Goal: Information Seeking & Learning: Learn about a topic

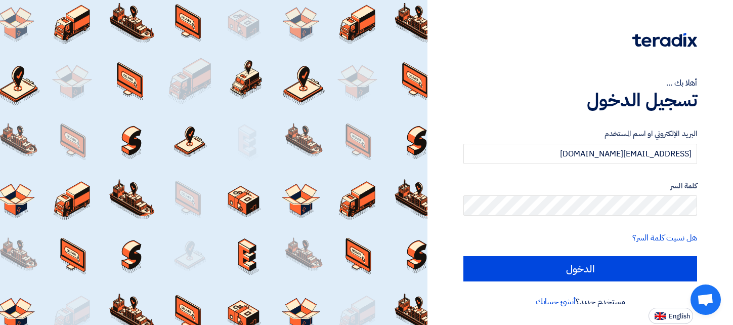
type input "[EMAIL_ADDRESS][DOMAIN_NAME]"
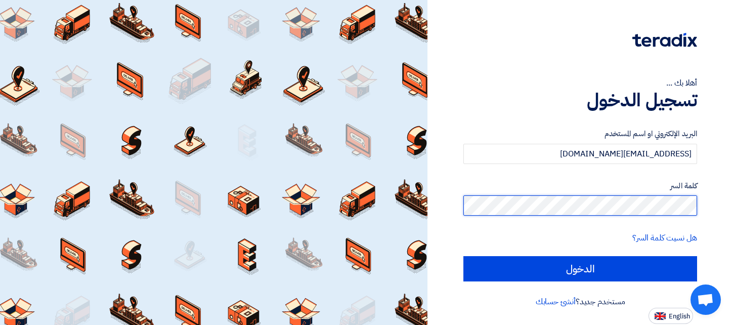
click at [580, 268] on input "الدخول" at bounding box center [580, 268] width 234 height 25
type input "Sign in"
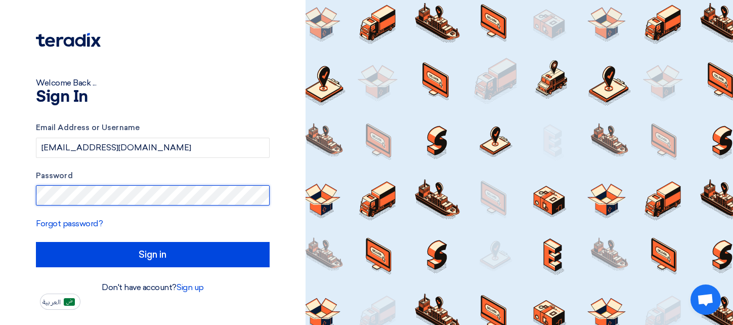
scroll to position [199, 0]
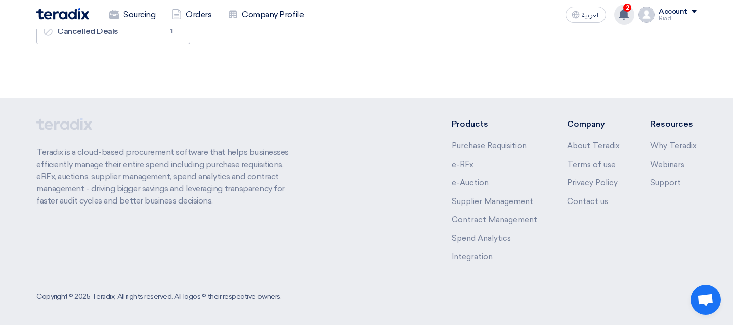
click at [625, 15] on use at bounding box center [623, 14] width 10 height 11
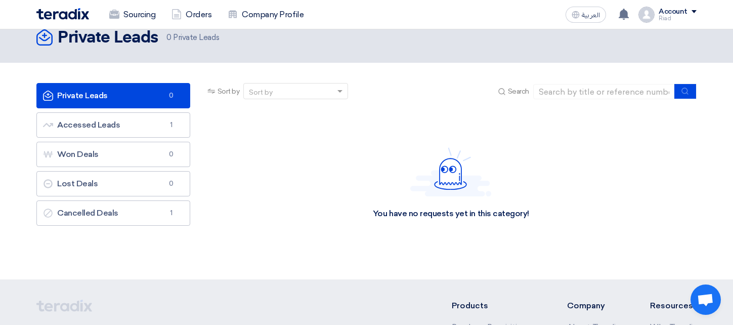
scroll to position [10, 0]
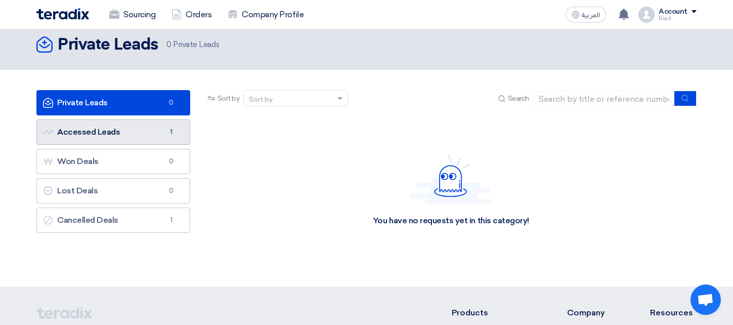
click at [108, 135] on link "Accessed Leads Accessed Leads 1" at bounding box center [113, 131] width 154 height 25
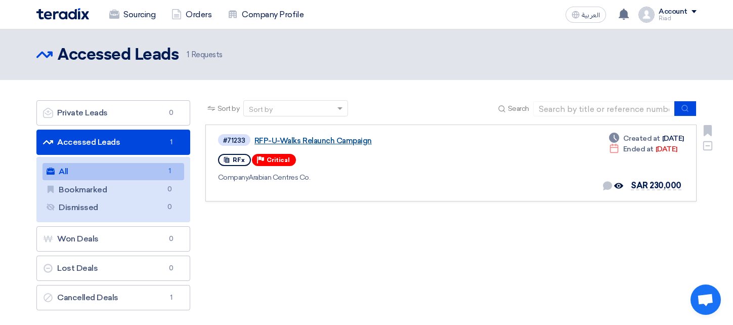
click at [326, 141] on link "RFP-U-Walks Relaunch Campaign" at bounding box center [380, 140] width 253 height 9
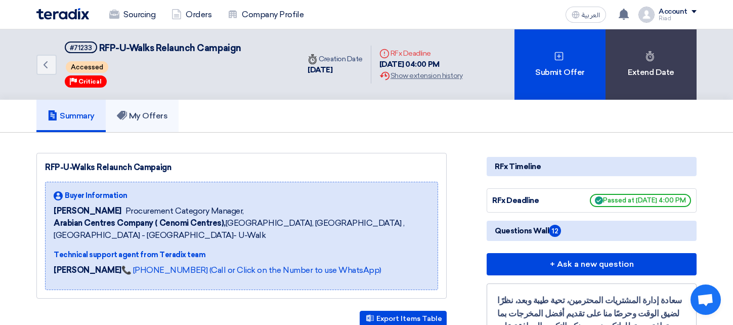
click at [149, 115] on h5 "My Offers" at bounding box center [142, 116] width 51 height 10
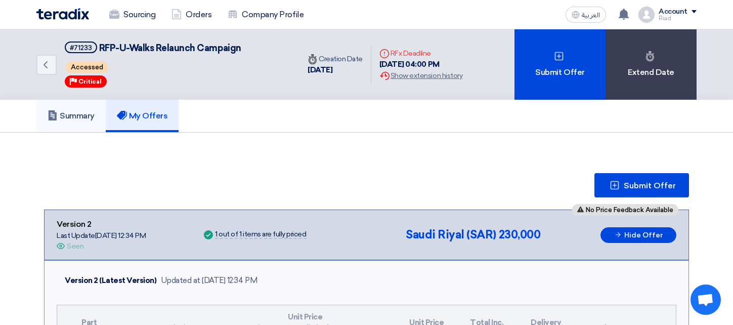
click at [76, 109] on link "Summary" at bounding box center [70, 116] width 69 height 32
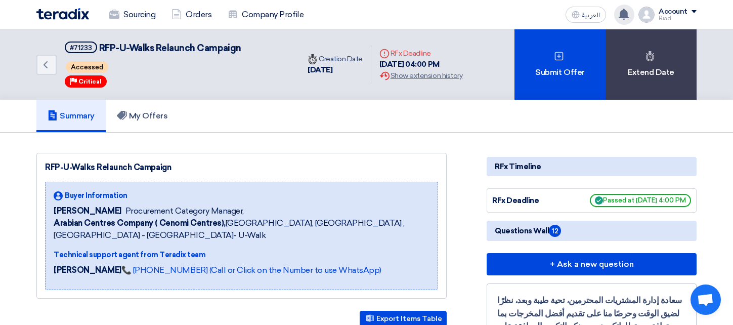
click at [626, 12] on use at bounding box center [623, 14] width 10 height 11
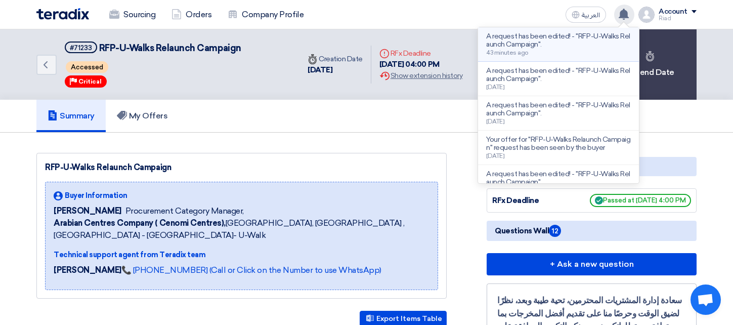
click at [590, 42] on p "A request has been edited! - "RFP-U-Walks Relaunch Campaign"." at bounding box center [558, 40] width 145 height 16
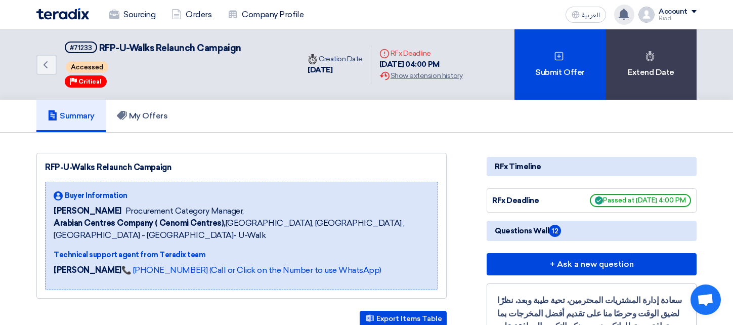
click at [625, 19] on use at bounding box center [623, 14] width 10 height 11
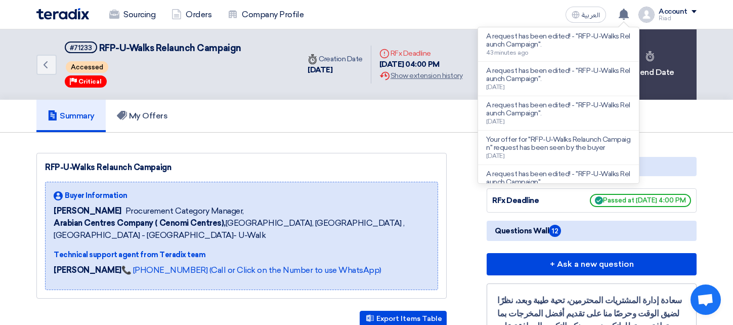
click at [358, 115] on div "Summary My Offers" at bounding box center [366, 116] width 660 height 32
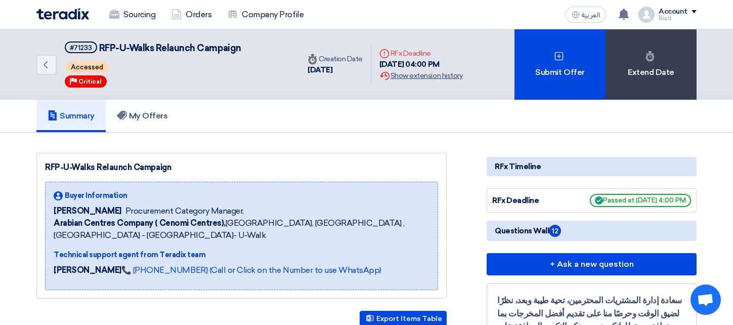
click at [428, 76] on div "Extension History Show extension history" at bounding box center [420, 75] width 83 height 11
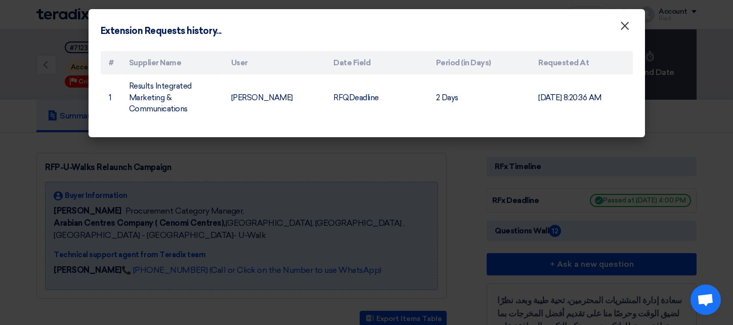
click at [627, 22] on span "×" at bounding box center [624, 28] width 10 height 20
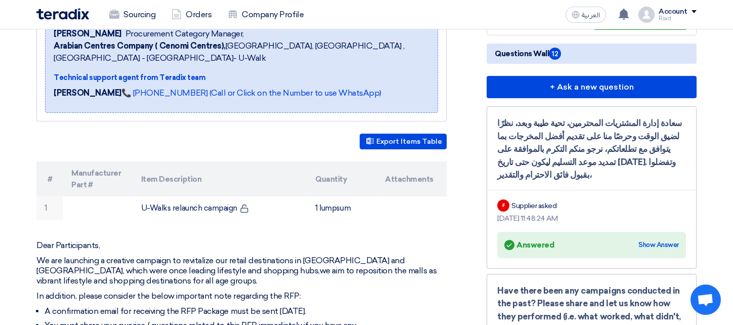
scroll to position [178, 0]
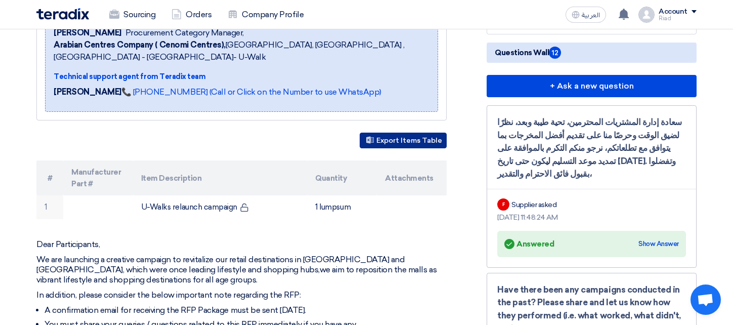
click at [397, 139] on button "Export Items Table" at bounding box center [402, 140] width 87 height 16
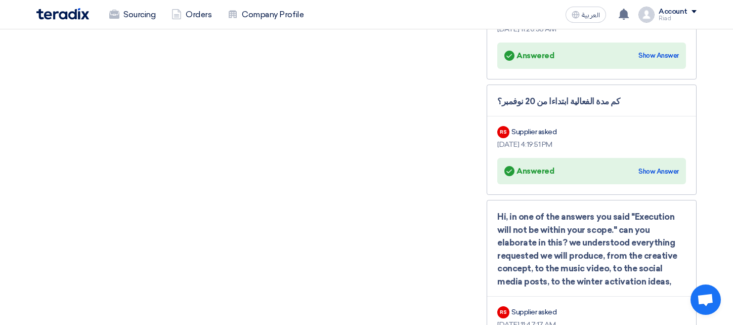
scroll to position [1974, 0]
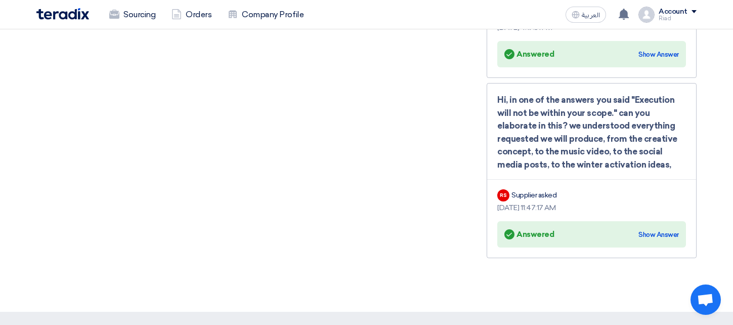
click at [705, 297] on span "Open chat" at bounding box center [705, 300] width 17 height 14
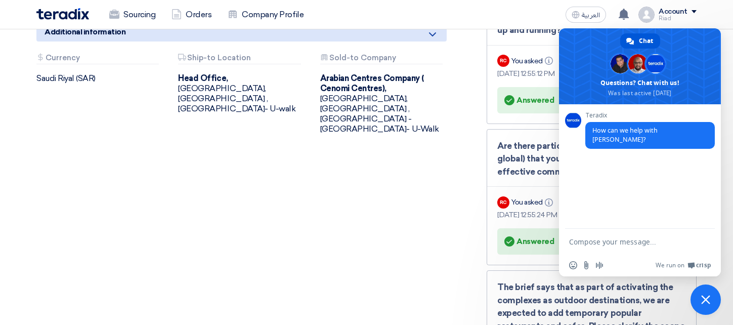
scroll to position [530, 0]
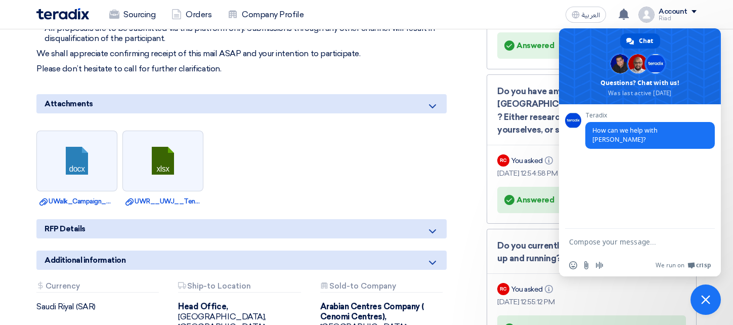
click at [704, 297] on span "Close chat" at bounding box center [705, 299] width 9 height 9
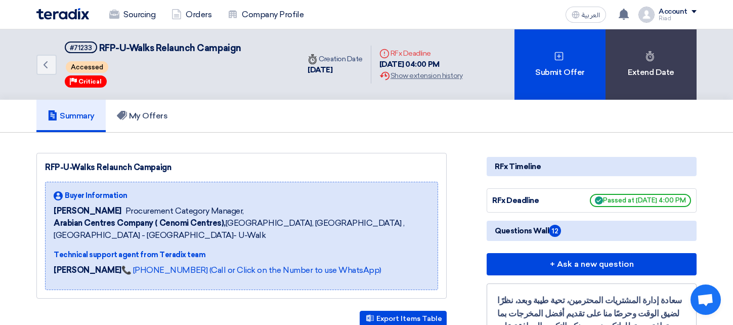
scroll to position [0, 0]
click at [47, 65] on icon "Back" at bounding box center [45, 65] width 12 height 12
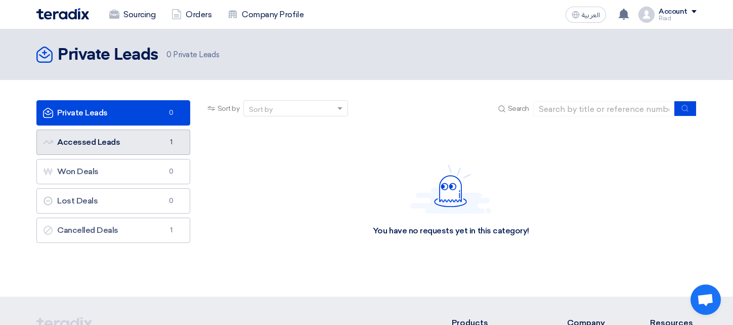
click at [142, 144] on link "Accessed Leads Accessed Leads 1" at bounding box center [113, 141] width 154 height 25
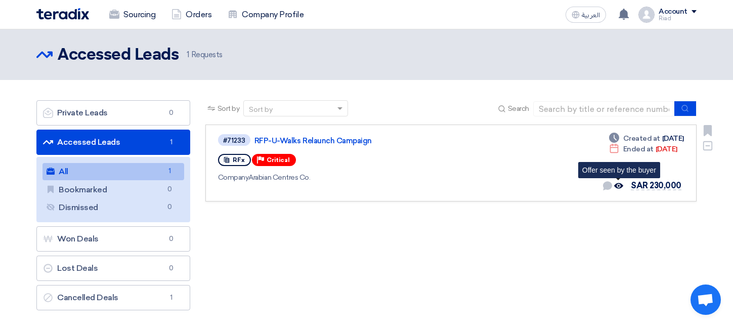
click at [620, 186] on use at bounding box center [618, 186] width 9 height 6
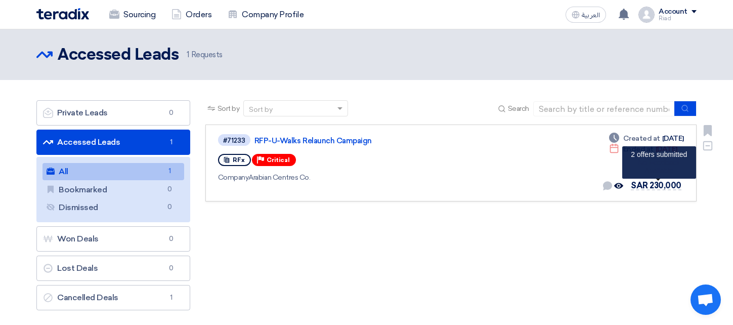
click at [652, 184] on span "SAR 230,000" at bounding box center [655, 185] width 51 height 10
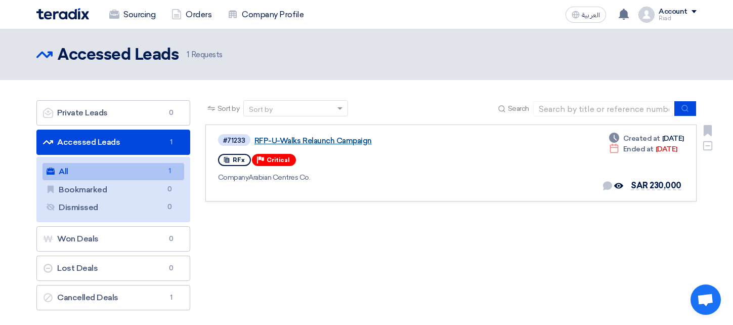
click at [322, 138] on link "RFP-U-Walks Relaunch Campaign" at bounding box center [380, 140] width 253 height 9
